Goal: Task Accomplishment & Management: Complete application form

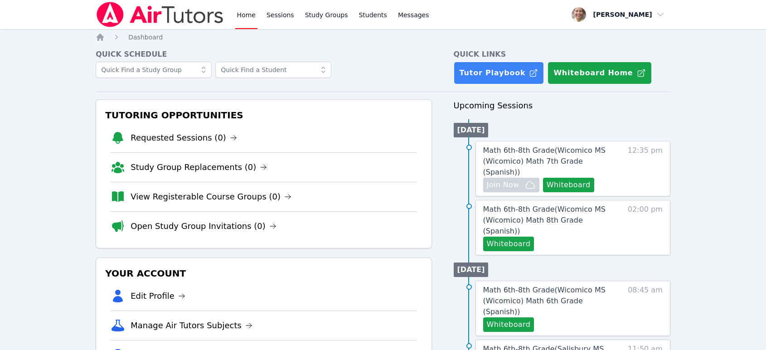
scroll to position [151, 0]
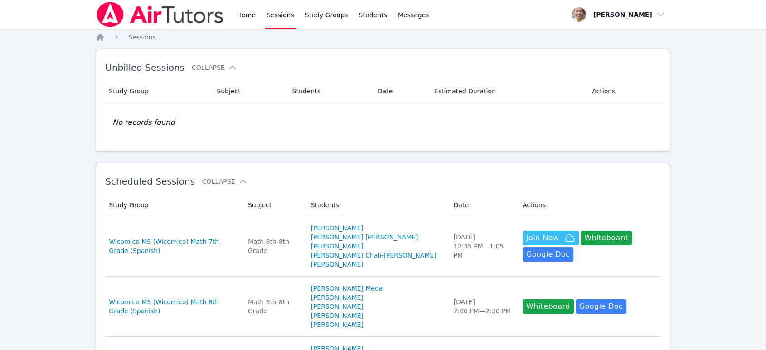
click at [270, 15] on link "Sessions" at bounding box center [280, 14] width 31 height 29
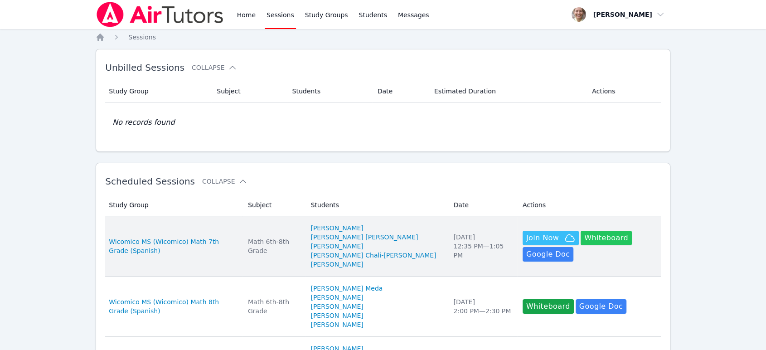
click at [595, 231] on button "Whiteboard" at bounding box center [606, 238] width 51 height 15
click at [207, 240] on span "Wicomico MS (Wicomico) Math 7th Grade (Spanish)" at bounding box center [173, 246] width 128 height 18
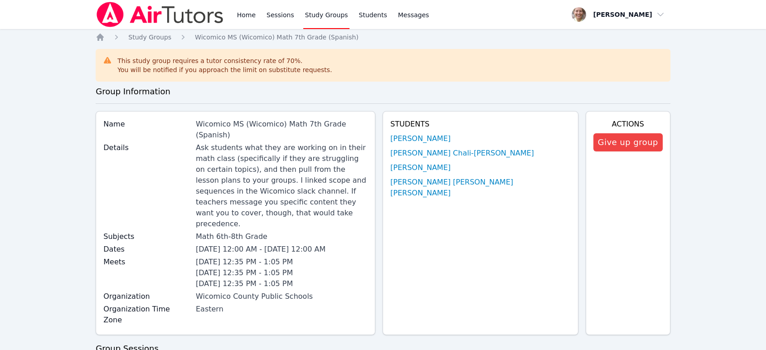
click at [324, 16] on link "Study Groups" at bounding box center [326, 14] width 47 height 29
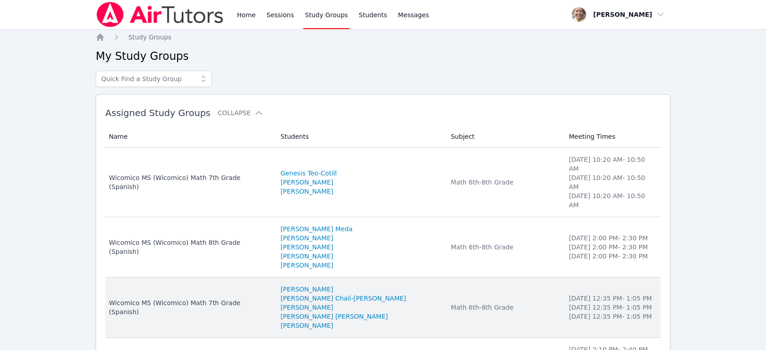
click at [498, 286] on td "Subject Math 6th-8th Grade" at bounding box center [504, 307] width 118 height 60
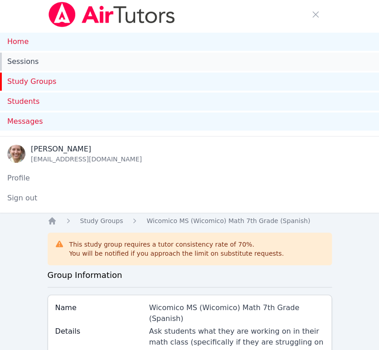
click at [22, 65] on link "Sessions" at bounding box center [189, 62] width 379 height 18
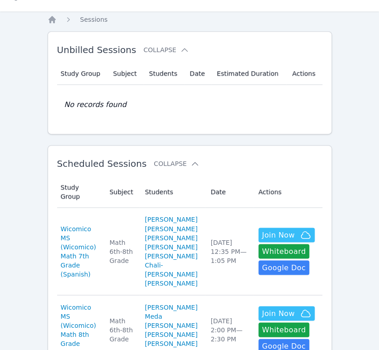
scroll to position [252, 0]
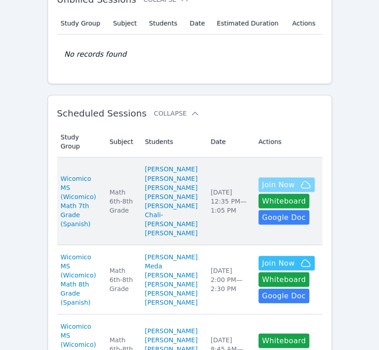
click at [267, 179] on span "Join Now" at bounding box center [278, 184] width 33 height 11
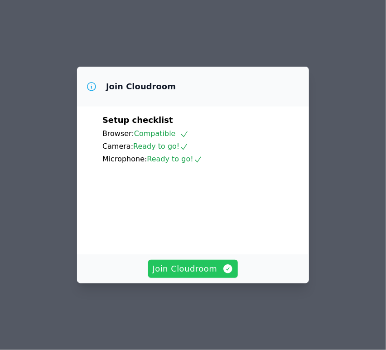
click at [204, 275] on span "Join Cloudroom" at bounding box center [193, 269] width 81 height 13
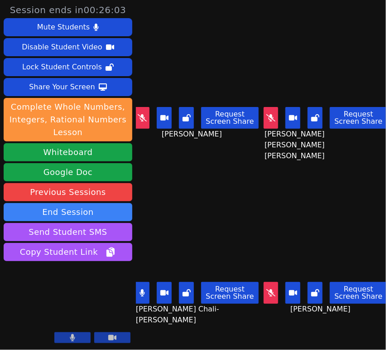
click at [272, 289] on icon at bounding box center [271, 292] width 9 height 7
click at [264, 119] on button at bounding box center [271, 118] width 15 height 22
click at [150, 110] on button at bounding box center [142, 118] width 15 height 22
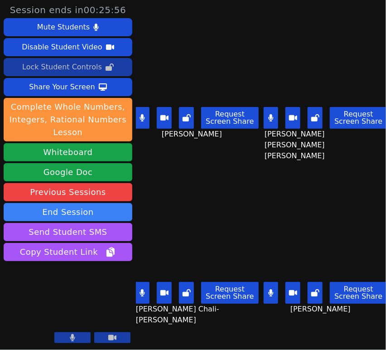
click at [61, 67] on div "Lock Student Controls" at bounding box center [62, 67] width 80 height 15
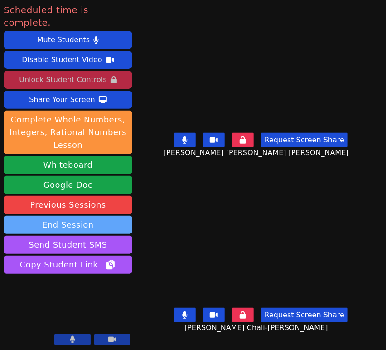
click at [46, 216] on button "End Session" at bounding box center [68, 225] width 129 height 18
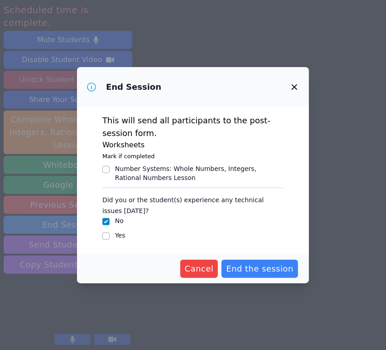
click at [112, 236] on div "Yes" at bounding box center [192, 236] width 181 height 11
click at [109, 236] on input "Yes" at bounding box center [105, 236] width 7 height 7
checkbox input "true"
checkbox input "false"
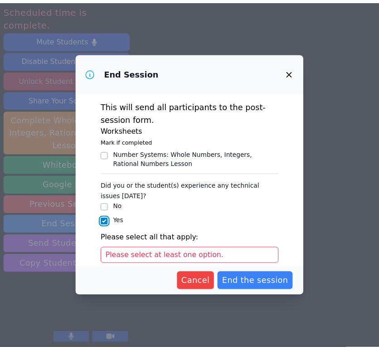
scroll to position [95, 0]
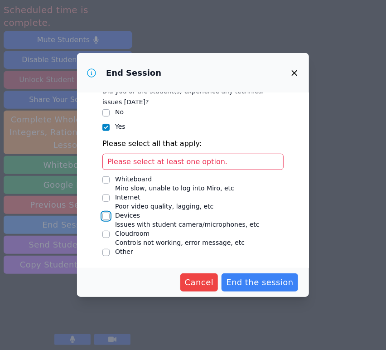
click at [108, 216] on input "Devices Issues with student camera/microphones, etc" at bounding box center [105, 216] width 7 height 7
checkbox input "true"
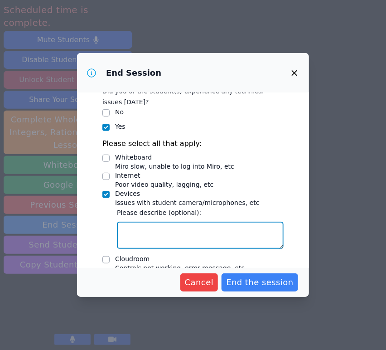
click at [156, 229] on textarea "Devices Issues with student camera/microphones, etc" at bounding box center [200, 235] width 167 height 27
click at [200, 231] on textarea "Jose's mic was not working but he could hear me." at bounding box center [200, 235] width 167 height 27
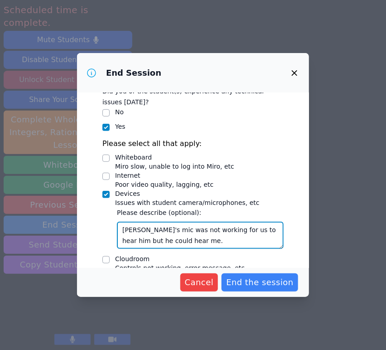
click at [158, 238] on textarea "Jose's mic was not working for us to hear him but he could hear me." at bounding box center [200, 235] width 167 height 27
type textarea "Jose's mic was not working for us to hear him but he could hear us."
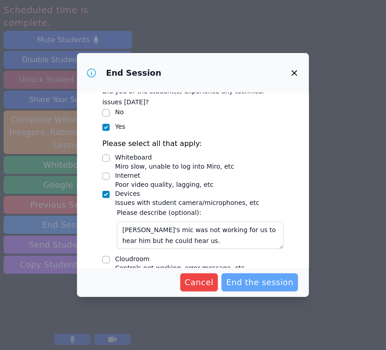
click at [248, 286] on span "End the session" at bounding box center [260, 282] width 68 height 13
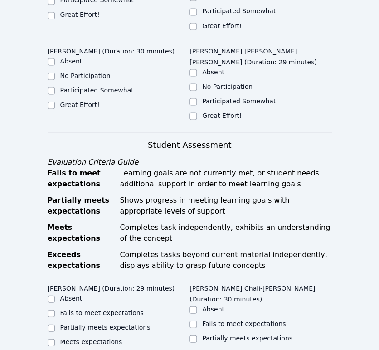
scroll to position [252, 0]
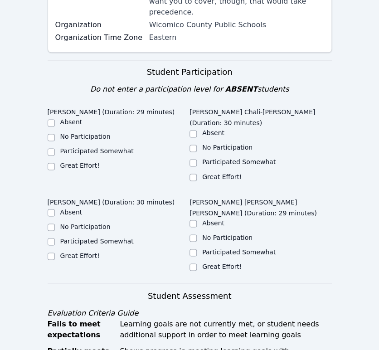
click at [76, 162] on label "Great Effort!" at bounding box center [79, 165] width 39 height 7
click at [55, 163] on input "Great Effort!" at bounding box center [51, 166] width 7 height 7
checkbox input "true"
click at [83, 252] on label "Great Effort!" at bounding box center [79, 255] width 39 height 7
click at [55, 253] on input "Great Effort!" at bounding box center [51, 256] width 7 height 7
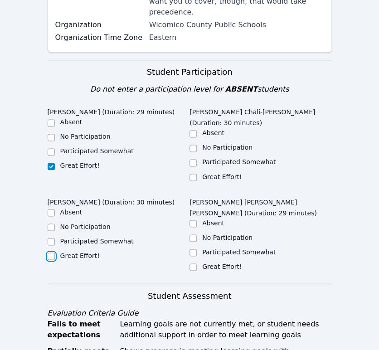
checkbox input "true"
click at [224, 173] on label "Great Effort!" at bounding box center [221, 176] width 39 height 7
click at [197, 174] on input "Great Effort!" at bounding box center [193, 177] width 7 height 7
checkbox input "true"
click at [233, 248] on label "Participated Somewhat" at bounding box center [238, 251] width 73 height 7
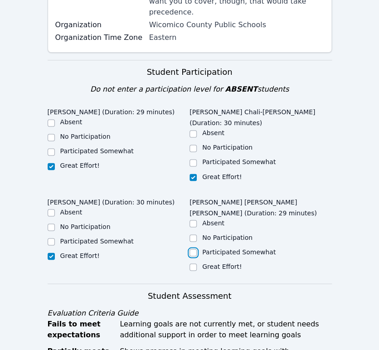
click at [197, 249] on input "Participated Somewhat" at bounding box center [193, 252] width 7 height 7
checkbox input "true"
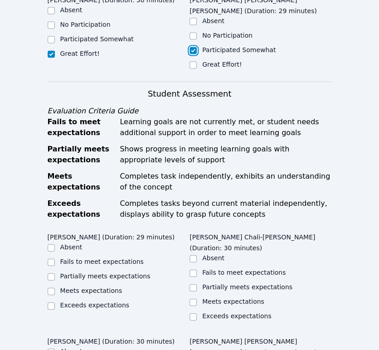
scroll to position [504, 0]
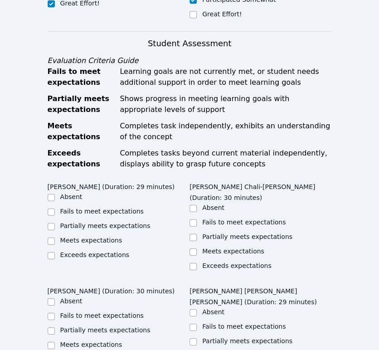
click at [85, 237] on label "Meets expectations" at bounding box center [91, 240] width 62 height 7
click at [55, 238] on input "Meets expectations" at bounding box center [51, 241] width 7 height 7
checkbox input "true"
click at [102, 341] on label "Meets expectations" at bounding box center [91, 344] width 62 height 7
click at [55, 342] on input "Meets expectations" at bounding box center [51, 345] width 7 height 7
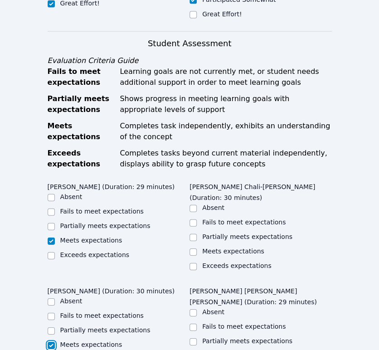
checkbox input "true"
click at [225, 248] on label "Meets expectations" at bounding box center [233, 251] width 62 height 7
click at [197, 248] on input "Meets expectations" at bounding box center [193, 251] width 7 height 7
checkbox input "true"
click at [207, 350] on label "Meets expectations" at bounding box center [233, 355] width 62 height 7
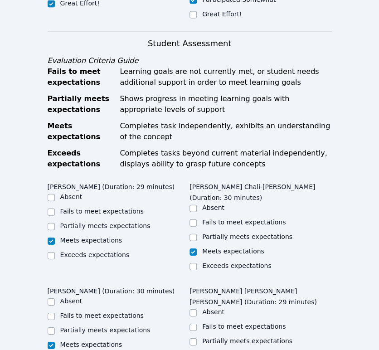
click at [197, 350] on input "Meets expectations" at bounding box center [193, 356] width 7 height 7
checkbox input "true"
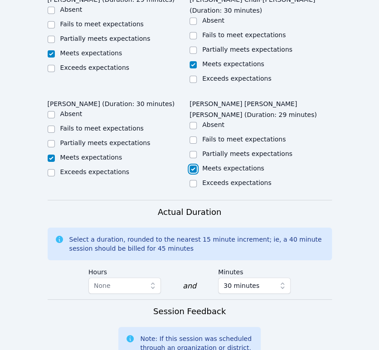
scroll to position [755, 0]
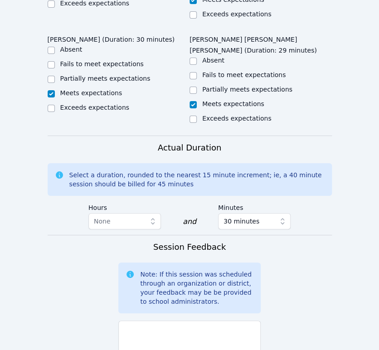
click at [254, 86] on label "Partially meets expectations" at bounding box center [247, 89] width 90 height 7
click at [197, 87] on input "Partially meets expectations" at bounding box center [193, 90] width 7 height 7
checkbox input "true"
checkbox input "false"
click at [199, 321] on textarea at bounding box center [189, 345] width 142 height 49
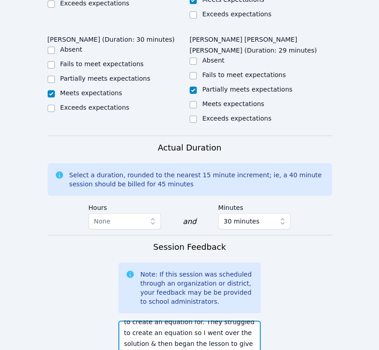
scroll to position [61, 0]
click at [165, 321] on textarea "Each student attempted to solve the math warm up which showed a table with miss…" at bounding box center [189, 345] width 142 height 49
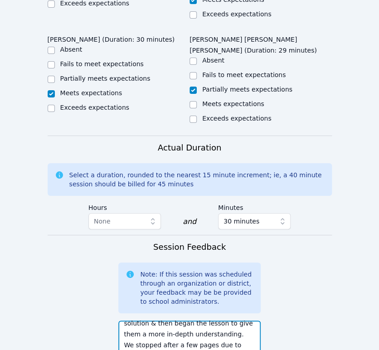
scroll to position [76, 0]
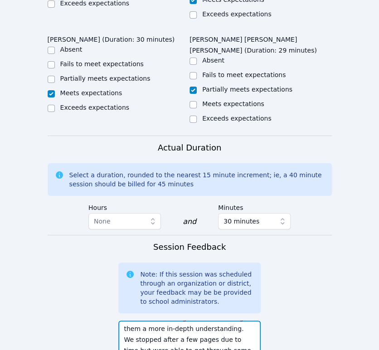
click at [155, 321] on textarea "Each student attempted to solve the math warm up which showed a table with miss…" at bounding box center [189, 345] width 142 height 49
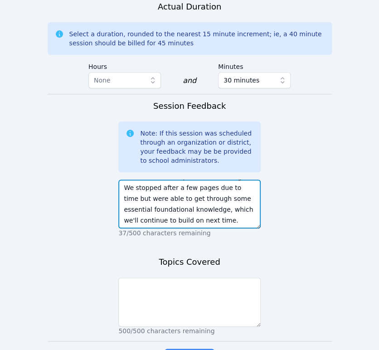
scroll to position [903, 0]
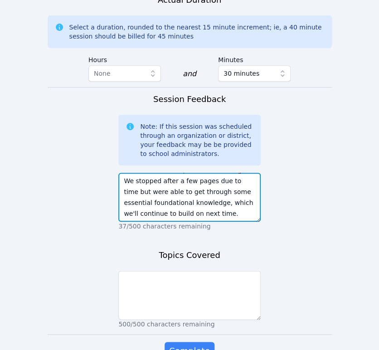
type textarea "Each student attempted to solve the math warm up which showed a table with miss…"
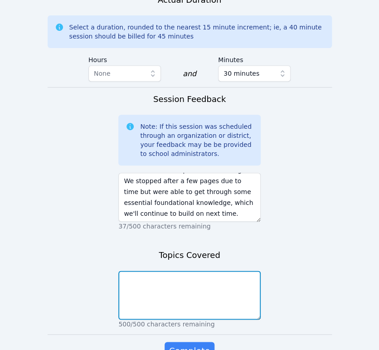
click at [232, 271] on textarea at bounding box center [189, 295] width 142 height 49
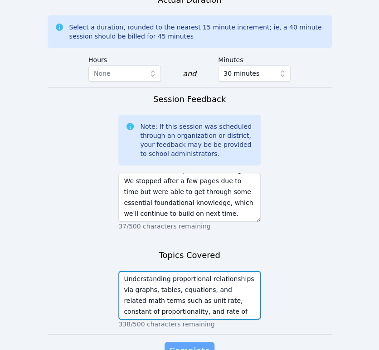
type textarea "Understanding proportional relationships via graphs, tables, equations, and rel…"
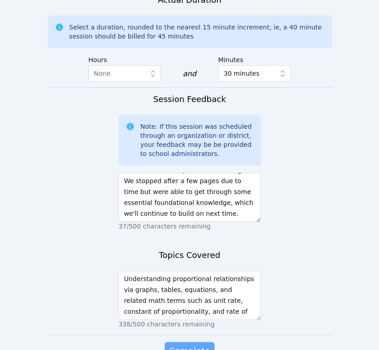
click at [205, 345] on span "Complete" at bounding box center [189, 351] width 41 height 13
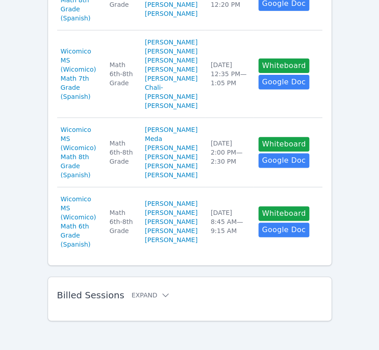
scroll to position [957, 0]
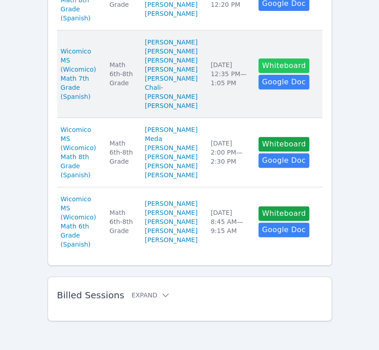
click at [271, 73] on button "Whiteboard" at bounding box center [283, 65] width 51 height 15
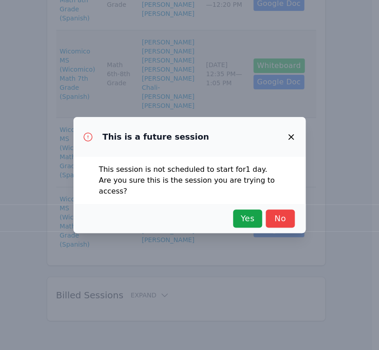
scroll to position [943, 0]
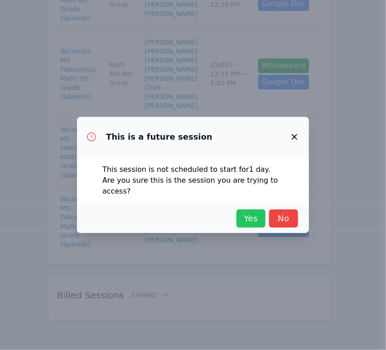
click at [253, 215] on span "Yes" at bounding box center [251, 218] width 20 height 13
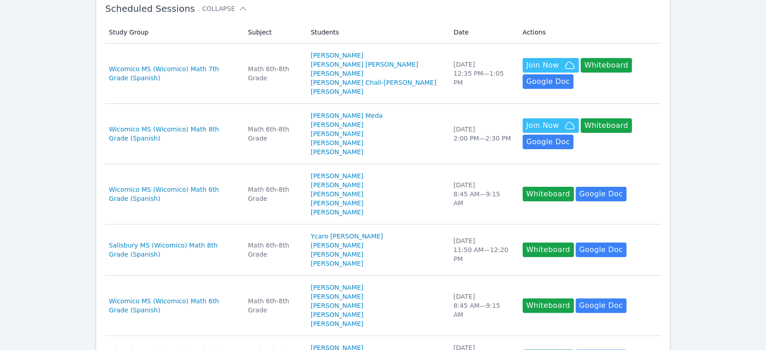
scroll to position [0, 0]
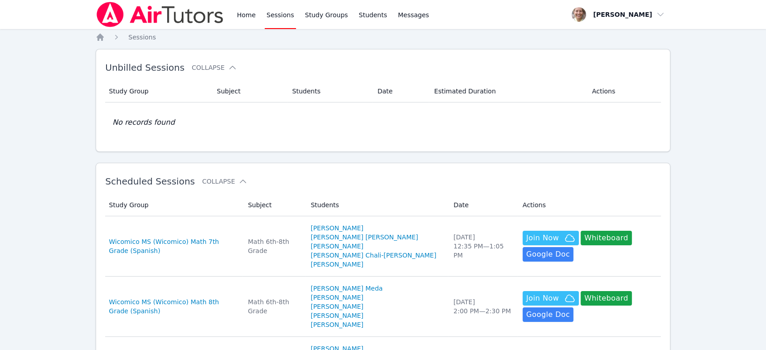
click at [278, 20] on link "Sessions" at bounding box center [280, 14] width 31 height 29
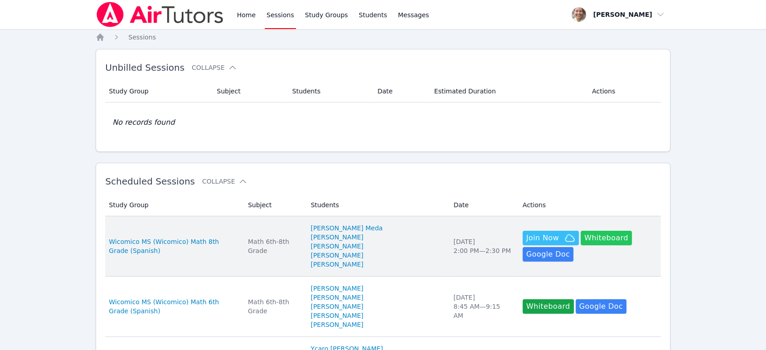
click at [584, 240] on button "Whiteboard" at bounding box center [606, 238] width 51 height 15
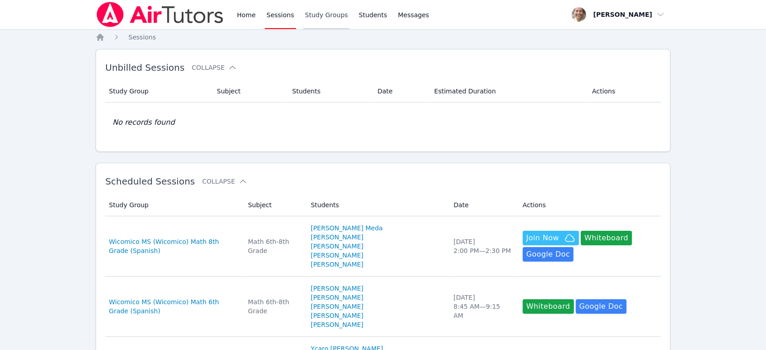
click at [322, 15] on link "Study Groups" at bounding box center [326, 14] width 47 height 29
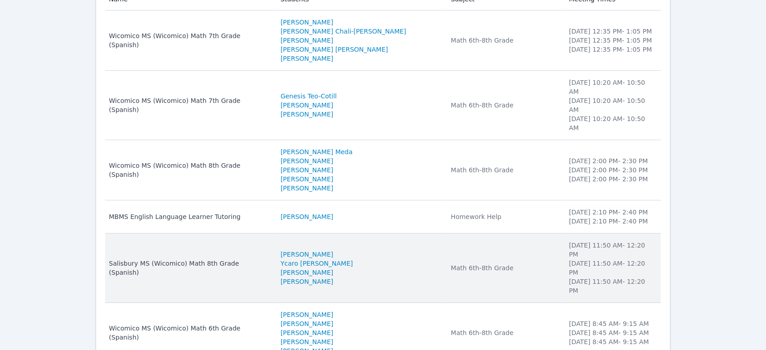
scroll to position [151, 0]
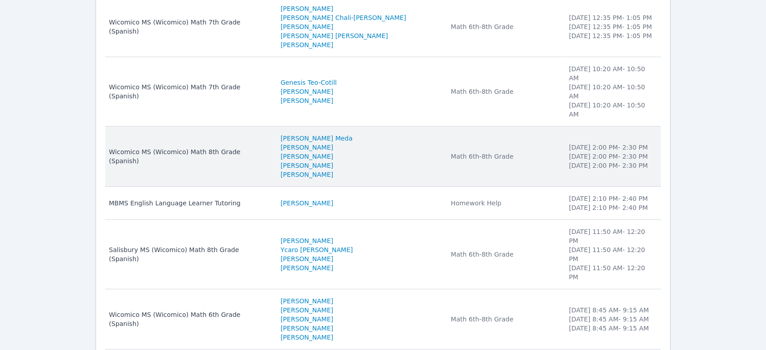
click at [396, 161] on li "[PERSON_NAME]" at bounding box center [361, 165] width 160 height 9
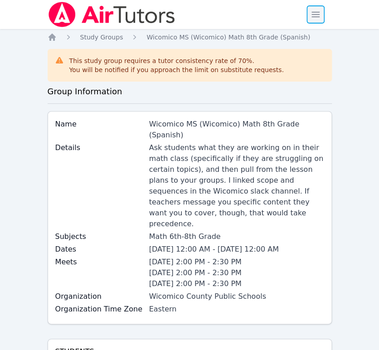
click at [317, 15] on span "button" at bounding box center [316, 15] width 20 height 20
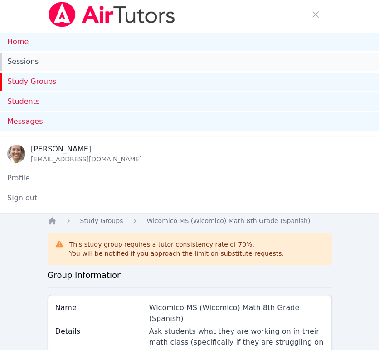
click at [35, 64] on link "Sessions" at bounding box center [189, 62] width 379 height 18
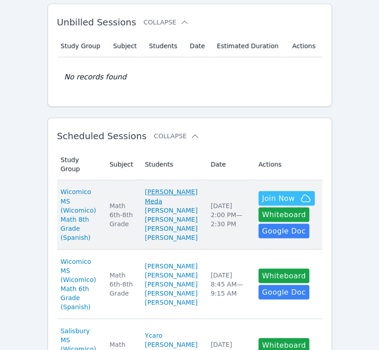
scroll to position [252, 0]
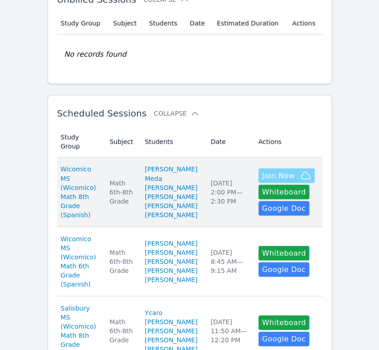
click at [263, 181] on span "Join Now" at bounding box center [278, 175] width 33 height 11
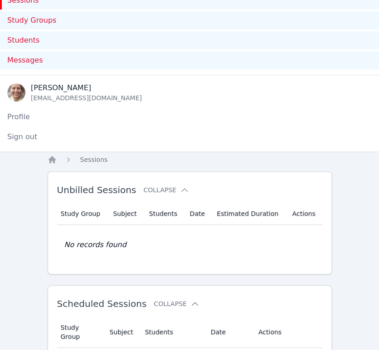
scroll to position [0, 0]
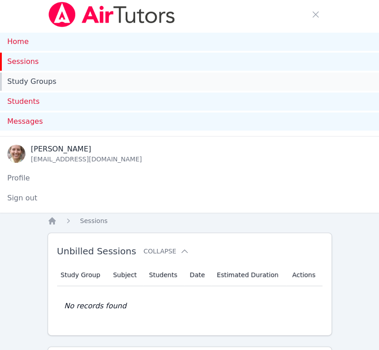
click at [10, 80] on link "Study Groups" at bounding box center [189, 82] width 379 height 18
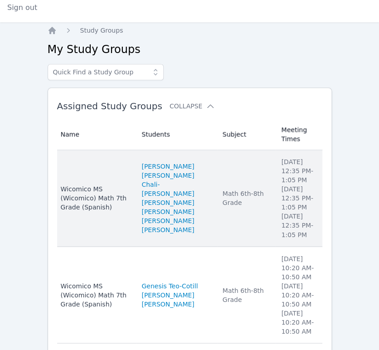
scroll to position [252, 0]
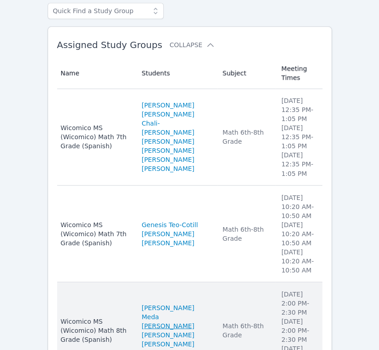
click at [158, 321] on link "[PERSON_NAME]" at bounding box center [167, 325] width 53 height 9
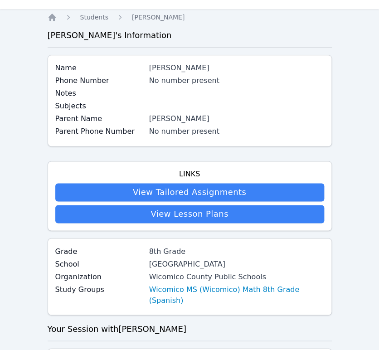
scroll to position [201, 0]
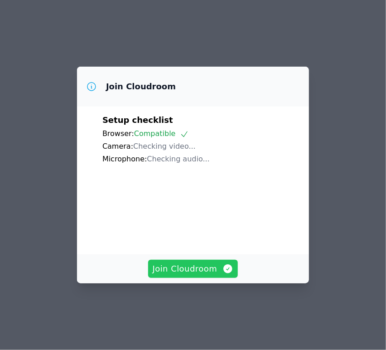
click at [210, 275] on span "Join Cloudroom" at bounding box center [193, 269] width 81 height 13
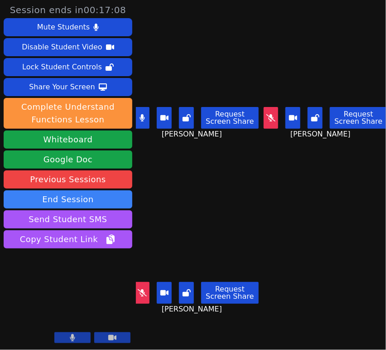
click at [265, 119] on button at bounding box center [271, 118] width 15 height 22
click at [144, 289] on icon at bounding box center [142, 292] width 9 height 7
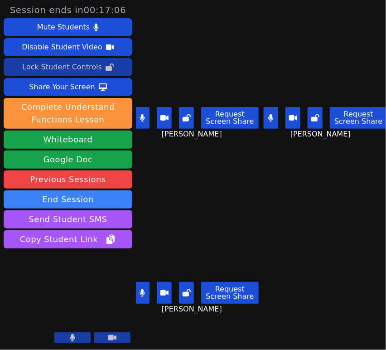
click at [75, 68] on div "Lock Student Controls" at bounding box center [62, 67] width 80 height 15
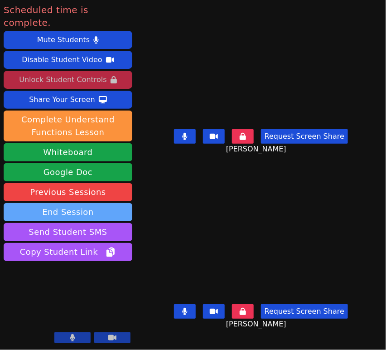
click at [79, 203] on button "End Session" at bounding box center [68, 212] width 129 height 18
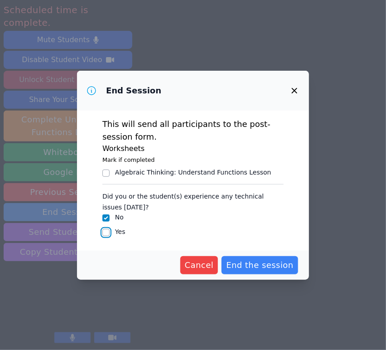
click at [108, 234] on input "Yes" at bounding box center [105, 232] width 7 height 7
checkbox input "true"
checkbox input "false"
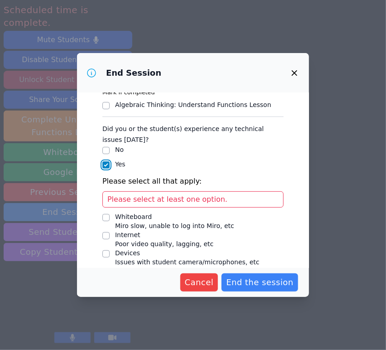
scroll to position [88, 0]
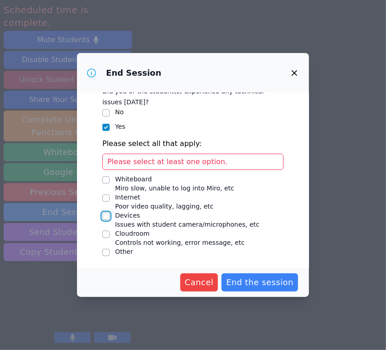
click at [107, 218] on input "Devices Issues with student camera/microphones, etc" at bounding box center [105, 216] width 7 height 7
checkbox input "true"
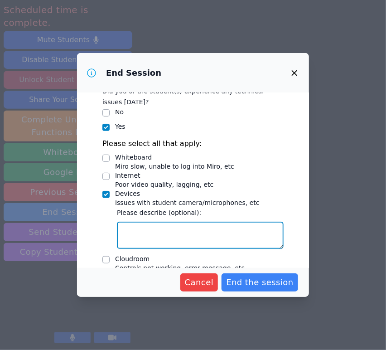
click at [155, 233] on textarea "Devices Issues with student camera/microphones, etc" at bounding box center [200, 235] width 167 height 27
type textarea "Emanuel struggled to connect his device but eventually was able to."
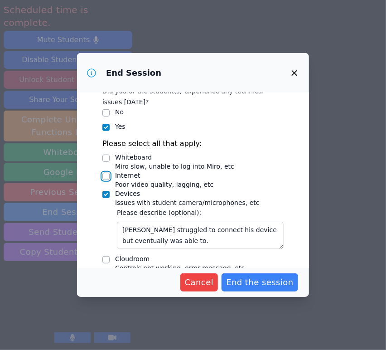
click at [105, 177] on input "Internet Poor video quality, lagging, etc" at bounding box center [105, 176] width 7 height 7
checkbox input "true"
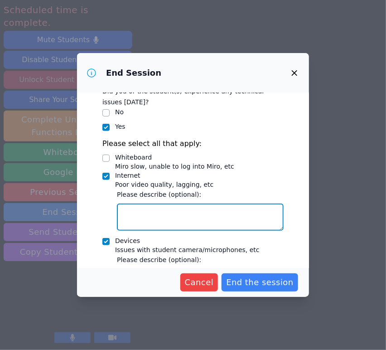
click at [143, 210] on textarea "Internet Poor video quality, lagging, etc" at bounding box center [200, 217] width 167 height 27
type textarea "g"
type textarea "Gena got disconnected and said that her internet was the"
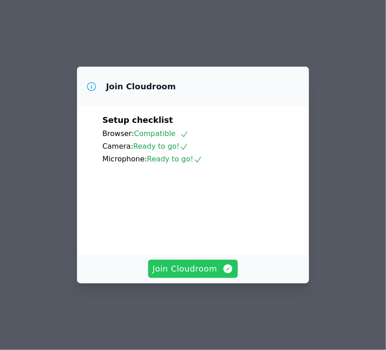
click at [197, 275] on span "Join Cloudroom" at bounding box center [193, 269] width 81 height 13
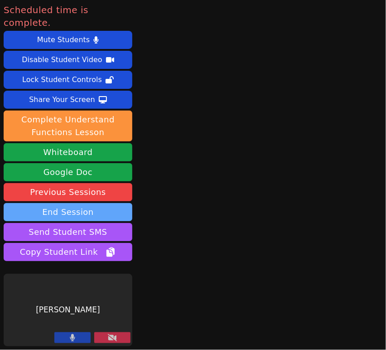
click at [93, 203] on button "End Session" at bounding box center [68, 212] width 129 height 18
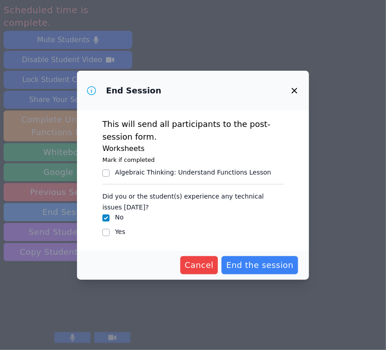
click at [117, 233] on label "Yes" at bounding box center [120, 231] width 10 height 7
click at [110, 233] on input "Yes" at bounding box center [105, 232] width 7 height 7
checkbox input "true"
checkbox input "false"
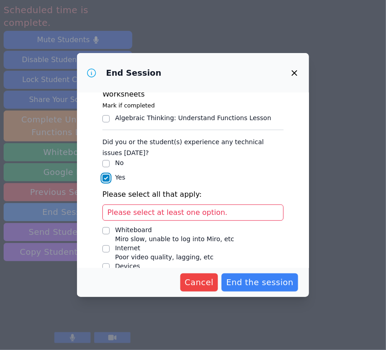
scroll to position [88, 0]
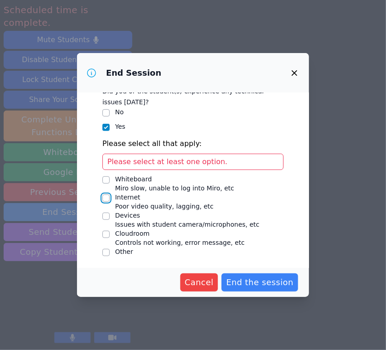
click at [109, 197] on input "Internet Poor video quality, lagging, etc" at bounding box center [105, 198] width 7 height 7
checkbox input "true"
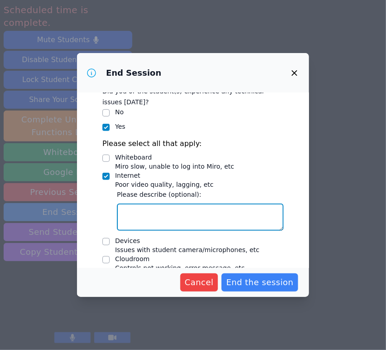
click at [141, 217] on textarea "Internet Poor video quality, lagging, etc" at bounding box center [200, 217] width 167 height 27
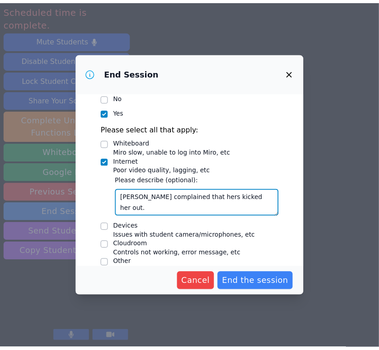
scroll to position [113, 0]
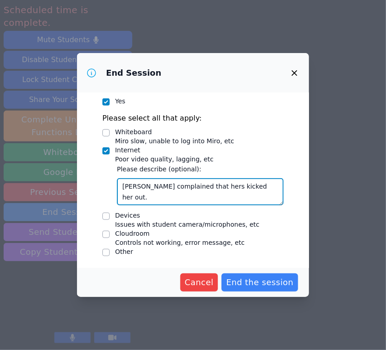
type textarea "[PERSON_NAME] complained that hers kicked her out."
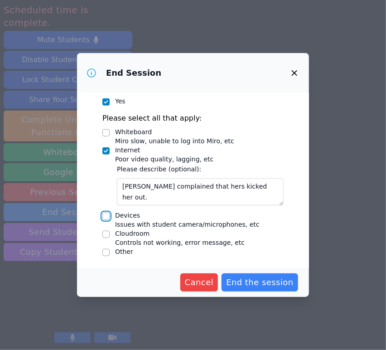
click at [107, 214] on input "Devices Issues with student camera/microphones, etc" at bounding box center [105, 216] width 7 height 7
checkbox input "true"
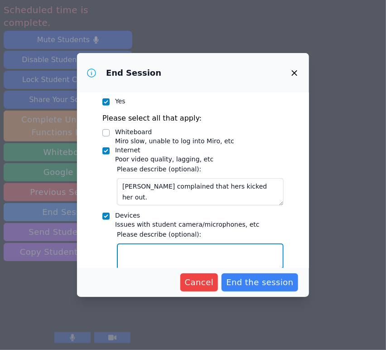
click at [194, 250] on textarea "Devices Issues with student camera/microphones, etc" at bounding box center [200, 256] width 167 height 27
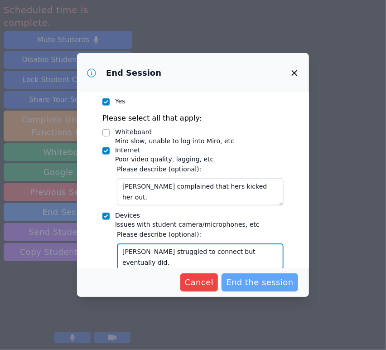
type textarea "[PERSON_NAME] struggled to connect but eventually did."
click at [247, 282] on span "End the session" at bounding box center [260, 282] width 68 height 13
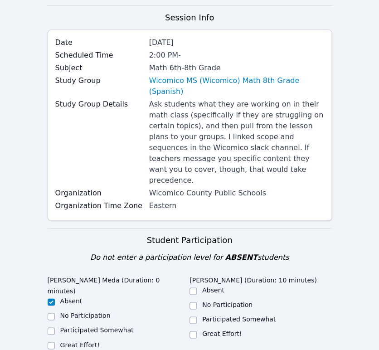
scroll to position [201, 0]
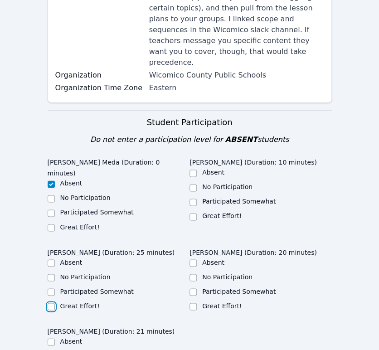
click at [51, 303] on input "Great Effort!" at bounding box center [51, 306] width 7 height 7
checkbox input "true"
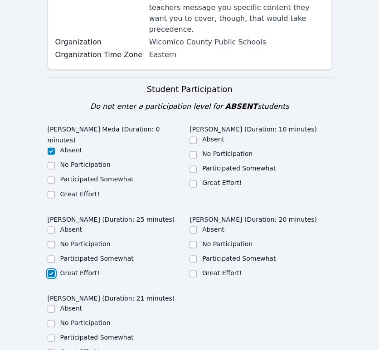
scroll to position [252, 0]
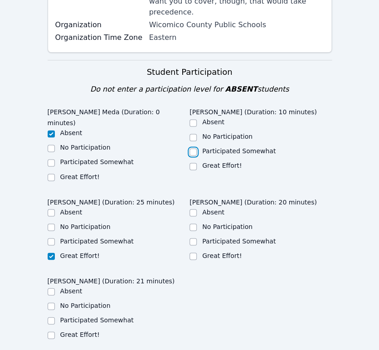
click at [193, 148] on input "Participated Somewhat" at bounding box center [193, 151] width 7 height 7
checkbox input "true"
click at [88, 316] on label "Participated Somewhat" at bounding box center [96, 319] width 73 height 7
click at [55, 317] on input "Participated Somewhat" at bounding box center [51, 320] width 7 height 7
checkbox input "true"
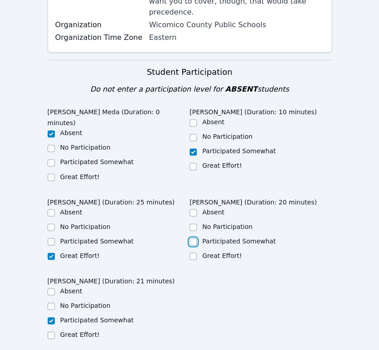
click at [195, 238] on input "Participated Somewhat" at bounding box center [193, 241] width 7 height 7
checkbox input "true"
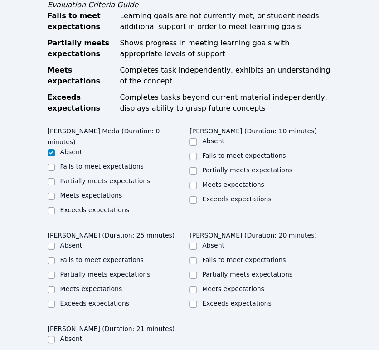
scroll to position [655, 0]
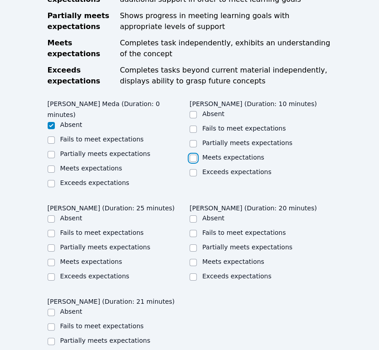
click at [193, 155] on input "Meets expectations" at bounding box center [193, 158] width 7 height 7
checkbox input "true"
click at [193, 259] on input "Meets expectations" at bounding box center [193, 262] width 7 height 7
checkbox input "true"
click at [54, 257] on div "Meets expectations" at bounding box center [119, 262] width 142 height 11
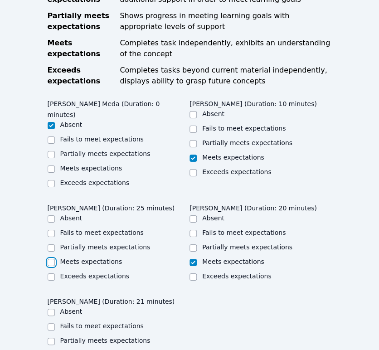
click at [51, 259] on input "Meets expectations" at bounding box center [51, 262] width 7 height 7
checkbox input "true"
click at [52, 350] on input "Meets expectations" at bounding box center [51, 355] width 7 height 7
checkbox input "true"
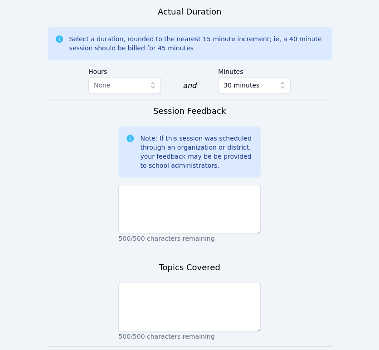
scroll to position [1054, 0]
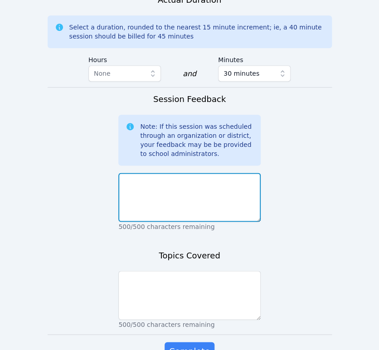
click at [221, 173] on textarea at bounding box center [189, 197] width 142 height 49
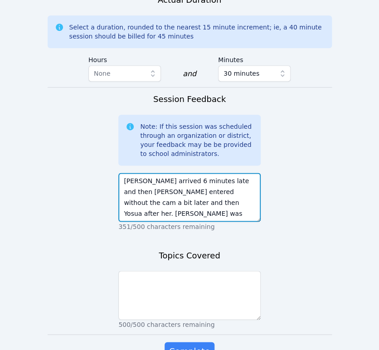
click at [169, 173] on textarea "[PERSON_NAME] arrived 6 minutes late and then [PERSON_NAME] entered without the…" at bounding box center [189, 197] width 142 height 49
click at [186, 173] on textarea "[PERSON_NAME] arrived 6 minutes late and then [PERSON_NAME] entered without the…" at bounding box center [189, 197] width 142 height 49
click at [208, 173] on textarea "[PERSON_NAME] arrived 6 minutes late and then [PERSON_NAME] entered without the…" at bounding box center [189, 197] width 142 height 49
click at [220, 173] on textarea "[PERSON_NAME] arrived 6 minutes late and then [PERSON_NAME] entered without the…" at bounding box center [189, 197] width 142 height 49
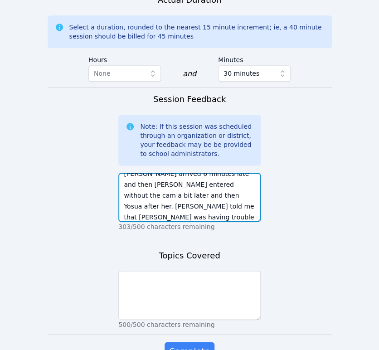
scroll to position [18, 0]
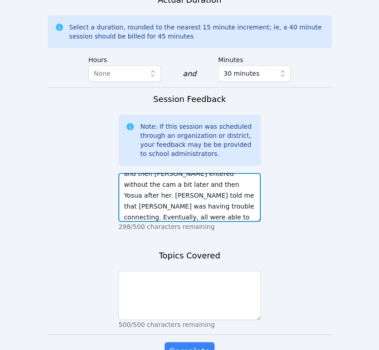
click at [232, 173] on textarea "[PERSON_NAME] arrived 6 minutes late and then [PERSON_NAME] entered without the…" at bounding box center [189, 197] width 142 height 49
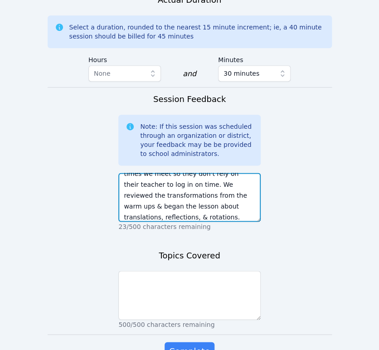
scroll to position [94, 0]
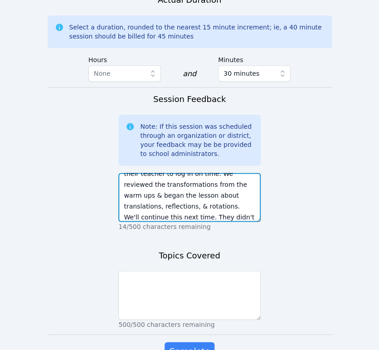
type textarea "[PERSON_NAME] arrived 6 minutes late and then [PERSON_NAME] entered without the…"
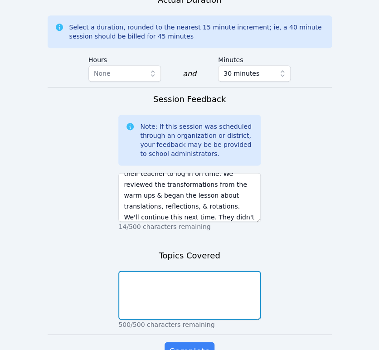
click at [213, 271] on textarea at bounding box center [189, 295] width 142 height 49
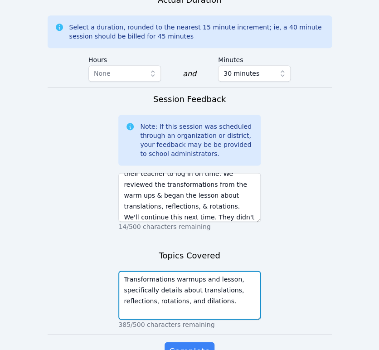
type textarea "Transformations warmups and lesson, specifically details about translations, re…"
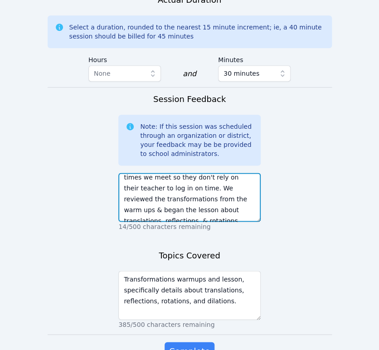
scroll to position [74, 0]
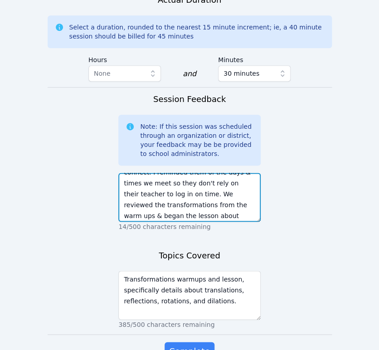
click at [169, 173] on textarea "[PERSON_NAME] arrived 6 minutes late and then [PERSON_NAME] entered without the…" at bounding box center [189, 197] width 142 height 49
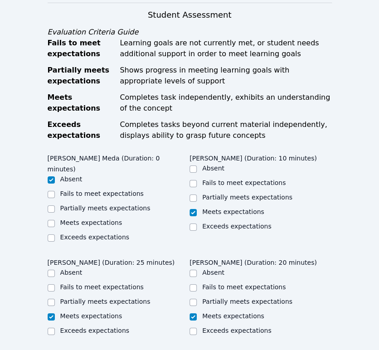
scroll to position [651, 0]
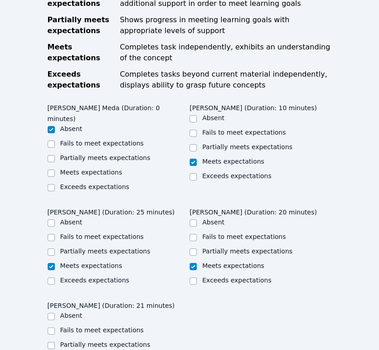
type textarea "[PERSON_NAME] arrived 6 minutes late and then [PERSON_NAME] entered without the…"
click at [50, 248] on input "Partially meets expectations" at bounding box center [51, 251] width 7 height 7
checkbox input "true"
checkbox input "false"
click at [190, 144] on input "Partially meets expectations" at bounding box center [193, 147] width 7 height 7
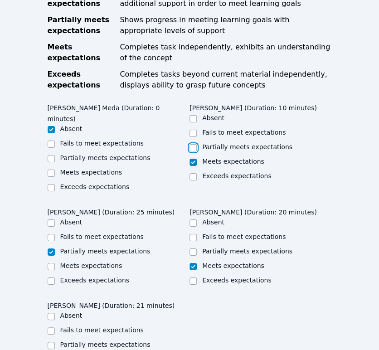
checkbox input "true"
checkbox input "false"
click at [52, 342] on input "Partially meets expectations" at bounding box center [51, 345] width 7 height 7
checkbox input "true"
checkbox input "false"
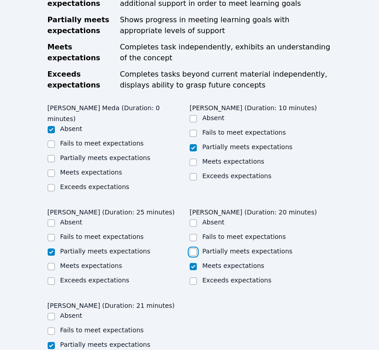
click at [192, 248] on input "Partially meets expectations" at bounding box center [193, 251] width 7 height 7
checkbox input "true"
checkbox input "false"
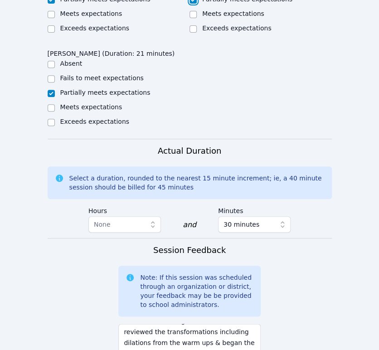
scroll to position [1054, 0]
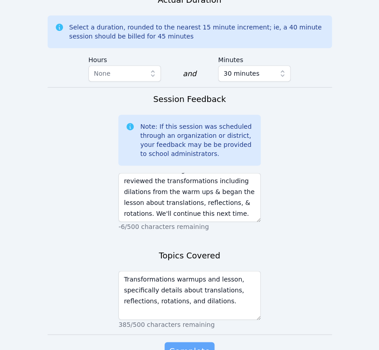
click at [190, 345] on span "Complete" at bounding box center [189, 351] width 41 height 13
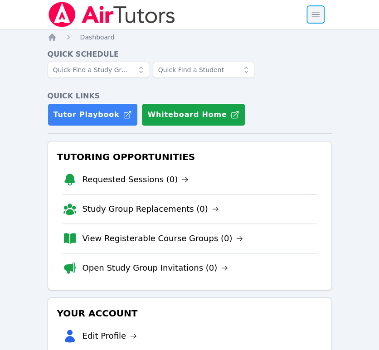
click at [317, 17] on span "button" at bounding box center [316, 15] width 20 height 20
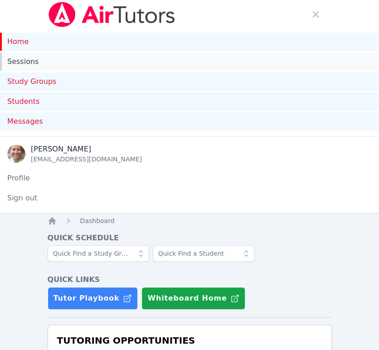
click at [37, 64] on link "Sessions" at bounding box center [189, 62] width 379 height 18
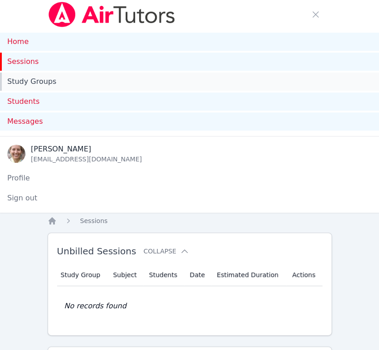
click at [36, 81] on link "Study Groups" at bounding box center [189, 82] width 379 height 18
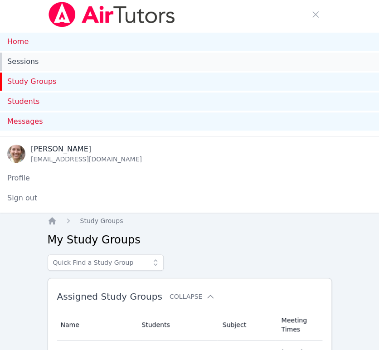
click at [21, 58] on link "Sessions" at bounding box center [189, 62] width 379 height 18
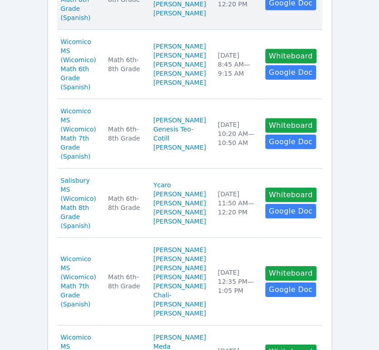
scroll to position [554, 0]
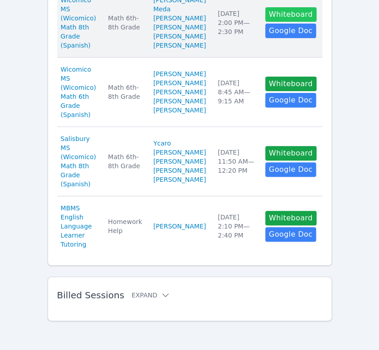
click at [303, 22] on button "Whiteboard" at bounding box center [290, 14] width 51 height 15
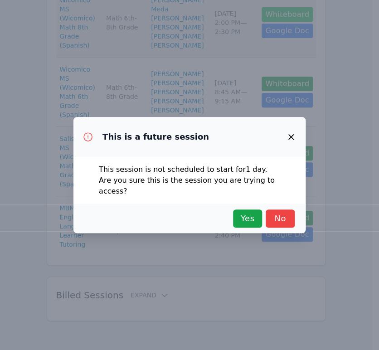
scroll to position [884, 0]
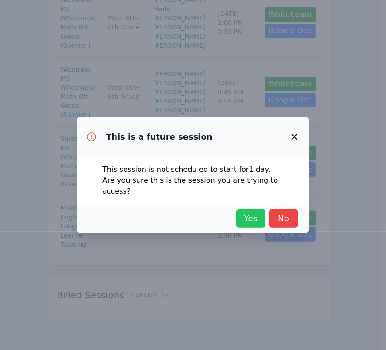
click at [261, 212] on span "Yes" at bounding box center [251, 218] width 20 height 13
